Goal: Task Accomplishment & Management: Use online tool/utility

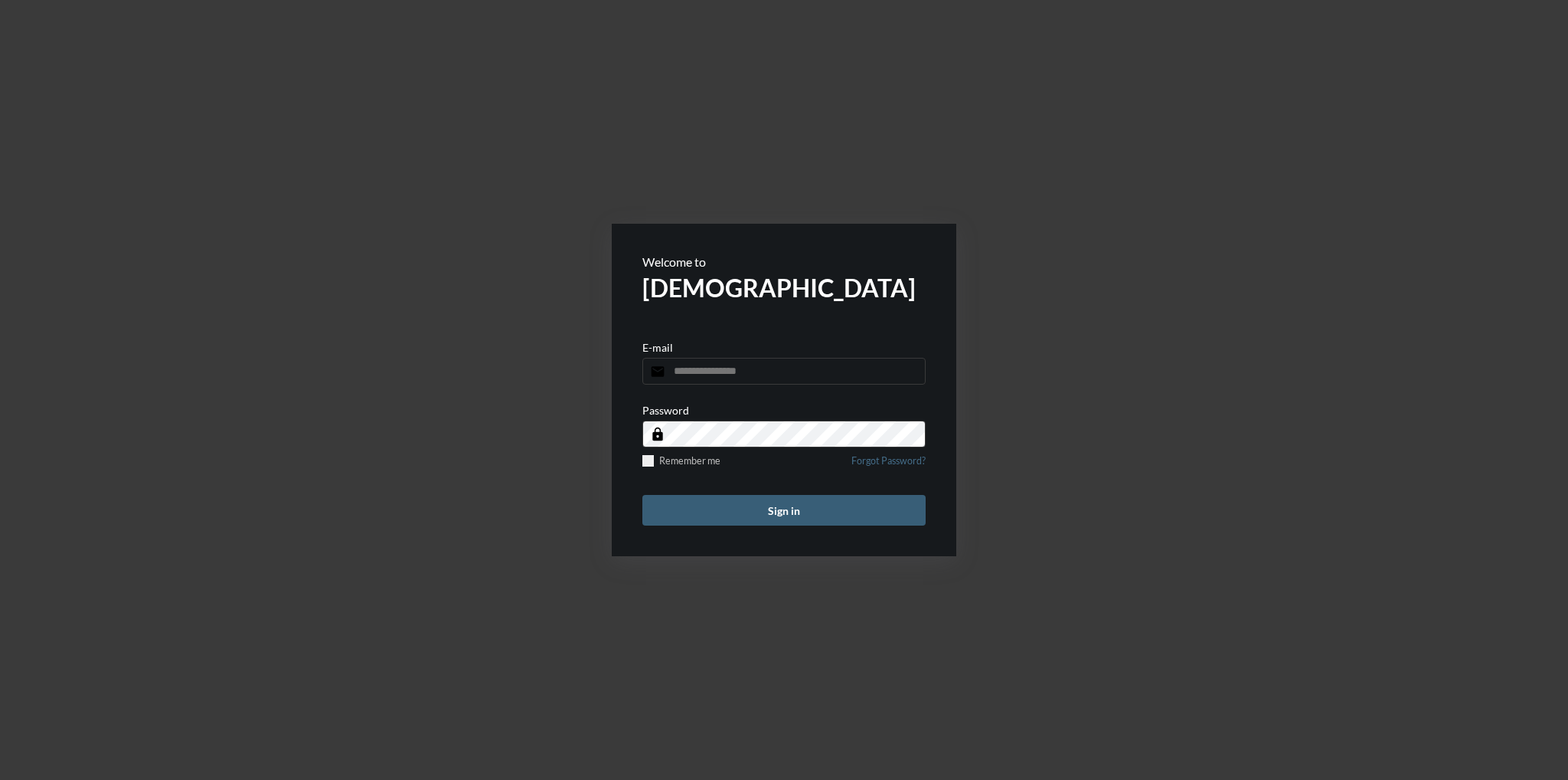
click at [759, 374] on input "email" at bounding box center [784, 371] width 283 height 27
type input "**********"
click at [642, 495] on button "Sign in" at bounding box center [784, 510] width 283 height 30
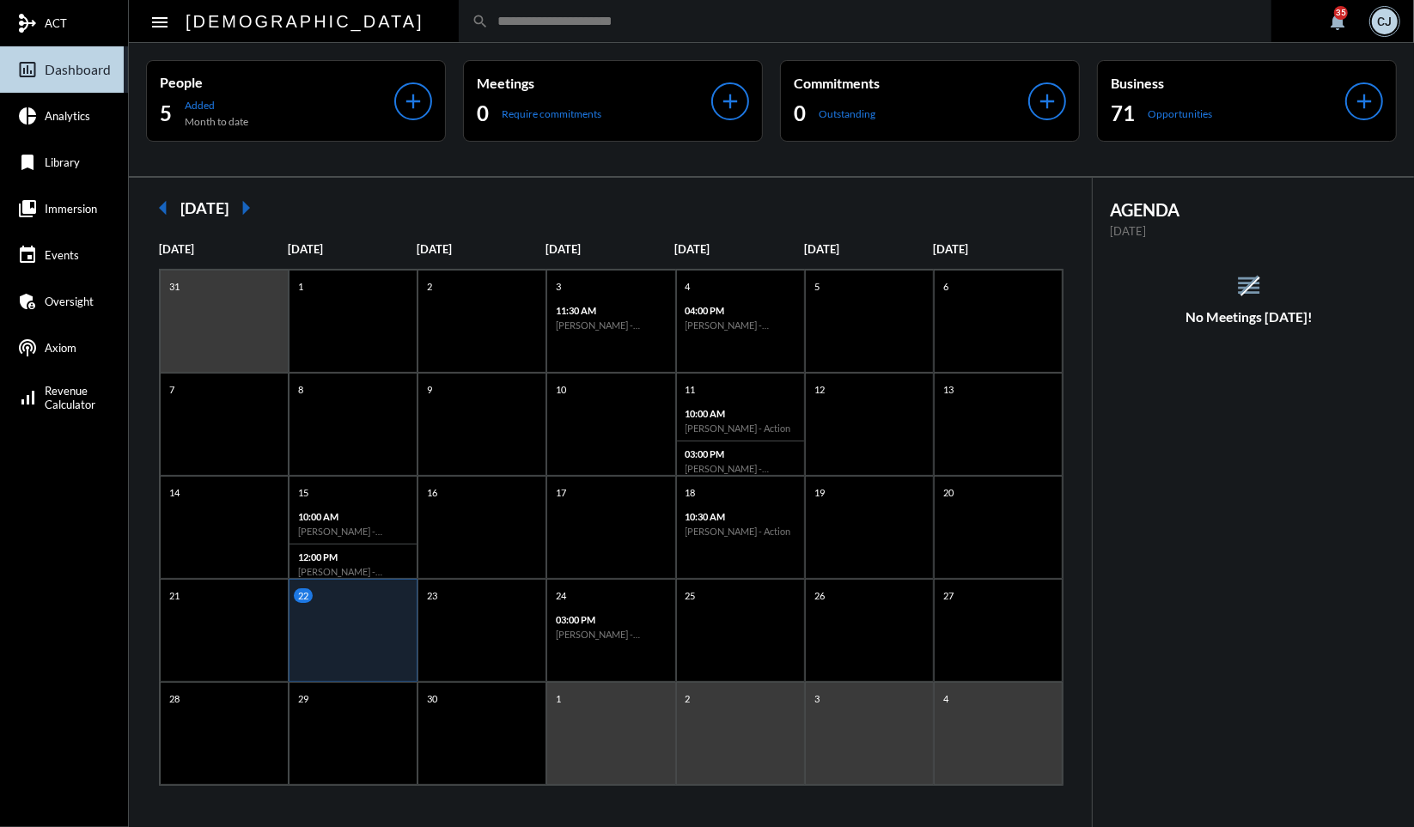
click at [534, 21] on input "text" at bounding box center [874, 21] width 770 height 15
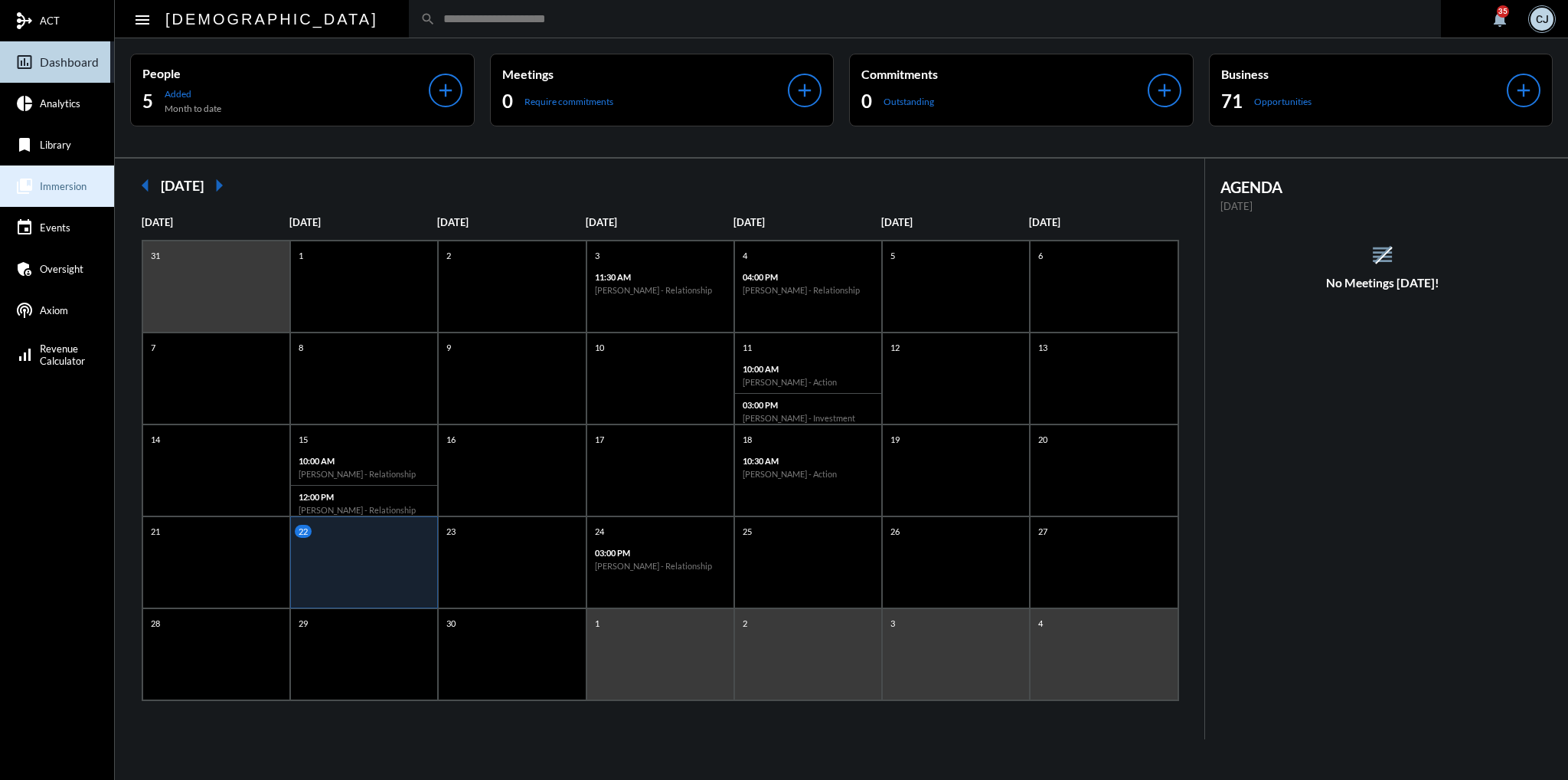
click at [79, 188] on span "Immersion" at bounding box center [63, 186] width 46 height 12
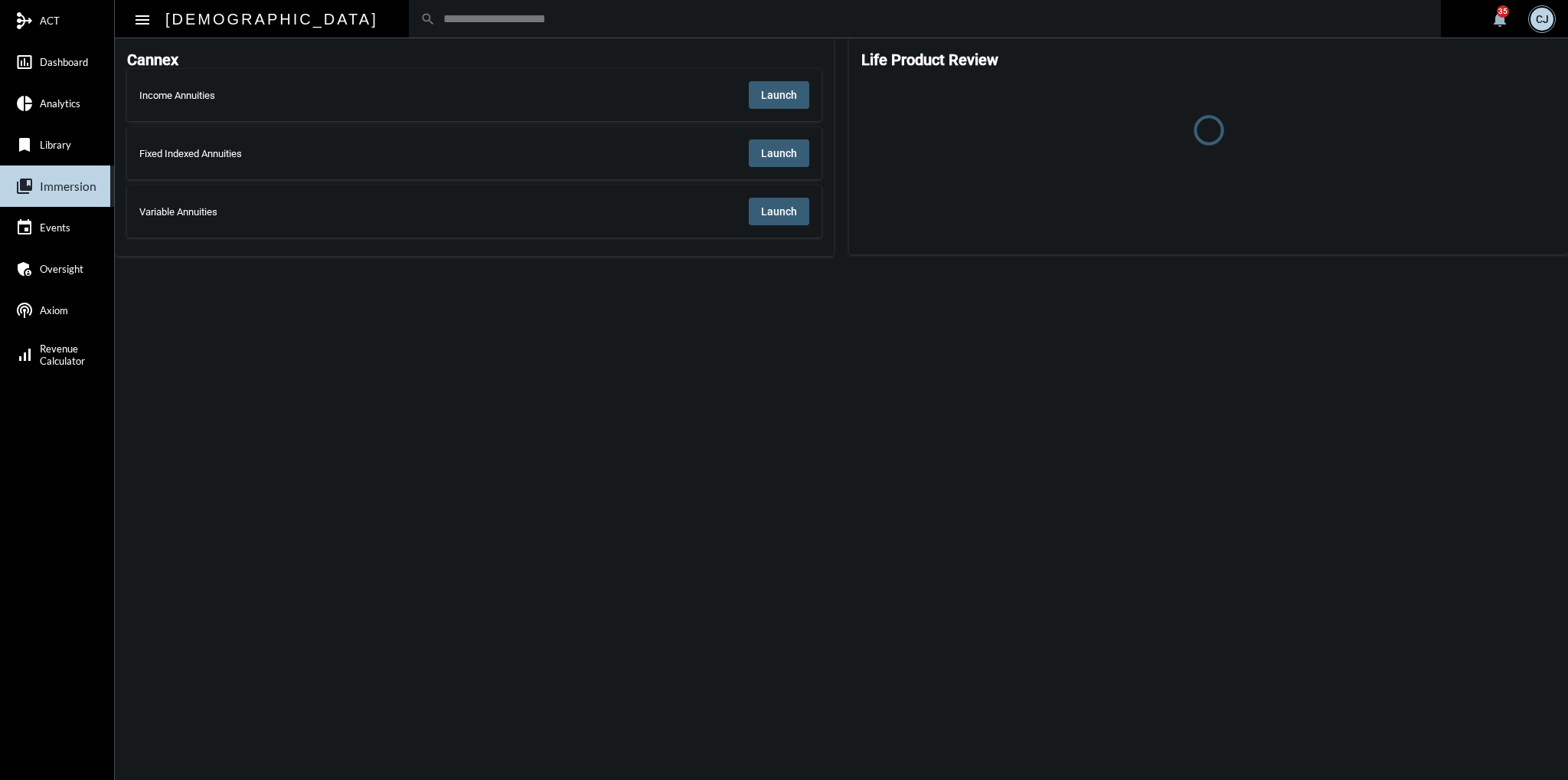
click at [787, 94] on span "Launch" at bounding box center [779, 95] width 36 height 12
